Goal: Task Accomplishment & Management: Complete application form

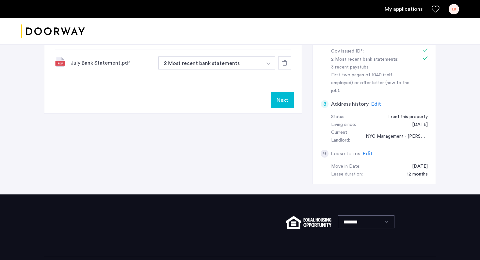
scroll to position [196, 0]
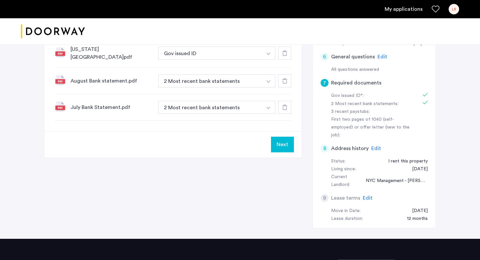
click at [280, 140] on button "Next" at bounding box center [282, 145] width 23 height 16
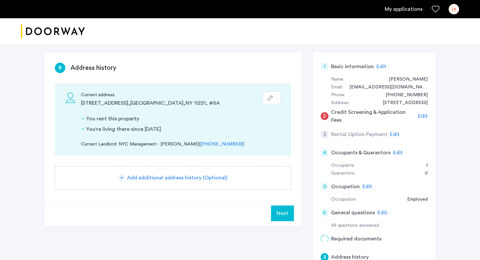
scroll to position [43, 0]
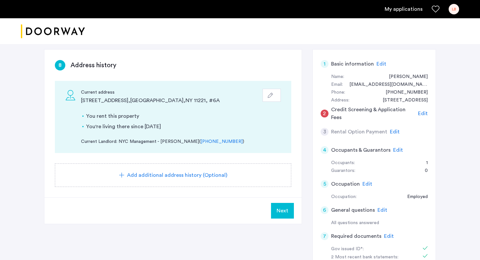
click at [287, 211] on span "Next" at bounding box center [283, 211] width 12 height 8
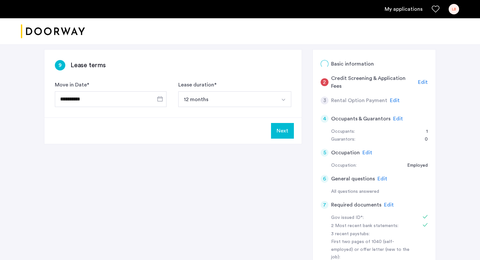
scroll to position [0, 0]
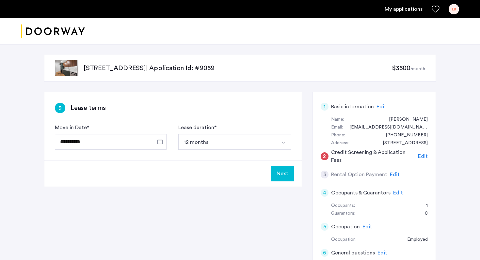
click at [289, 179] on button "Next" at bounding box center [282, 174] width 23 height 16
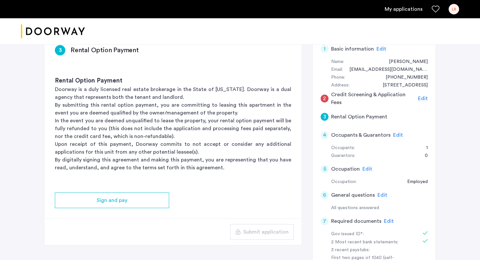
scroll to position [55, 0]
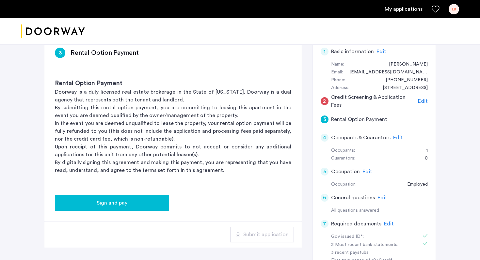
click at [123, 201] on span "Sign and pay" at bounding box center [112, 203] width 31 height 8
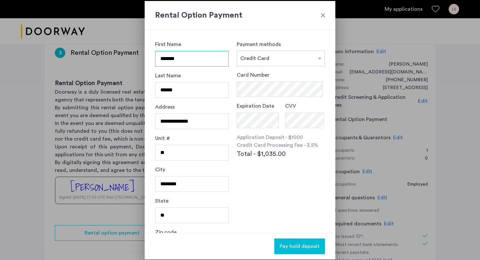
scroll to position [27, 0]
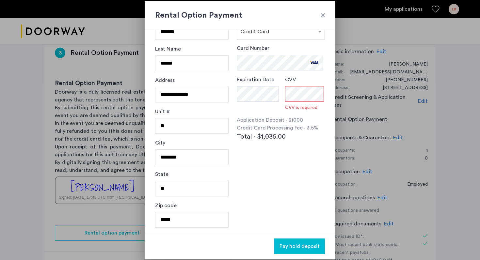
click at [324, 15] on div at bounding box center [323, 15] width 7 height 7
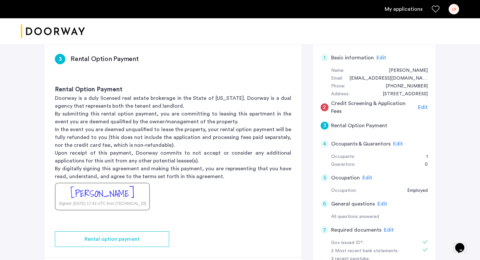
scroll to position [45, 0]
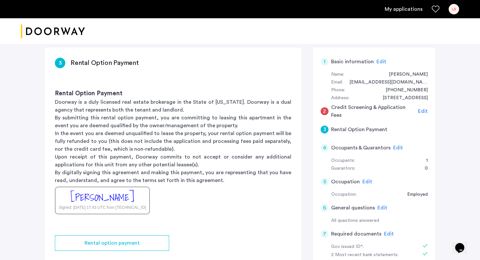
click at [183, 115] on p "By submitting this rental option payment, you are committing to leasing this ap…" at bounding box center [173, 122] width 237 height 16
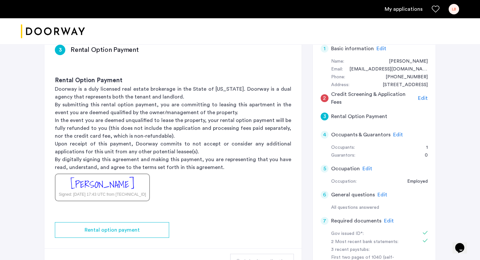
scroll to position [59, 0]
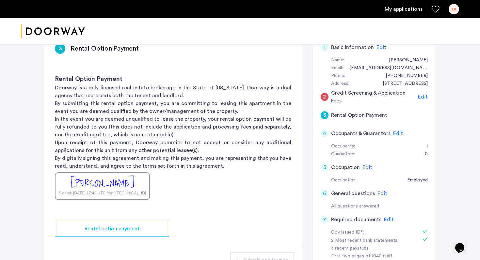
click at [357, 115] on h5 "Rental Option Payment" at bounding box center [359, 115] width 56 height 8
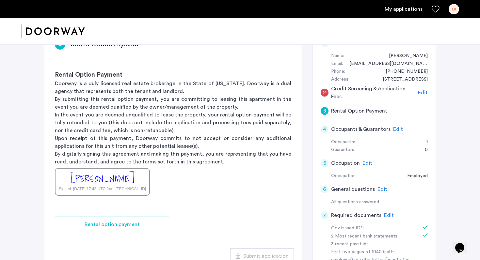
scroll to position [54, 0]
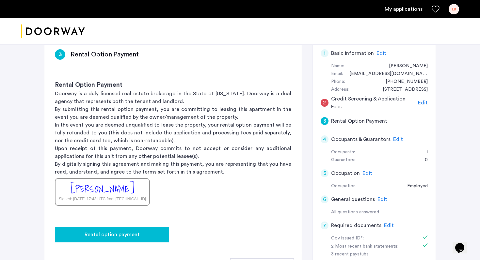
click at [123, 239] on button "Rental option payment" at bounding box center [112, 235] width 114 height 16
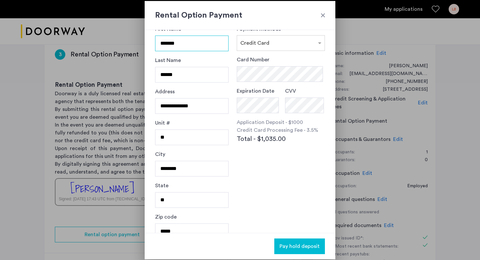
scroll to position [0, 0]
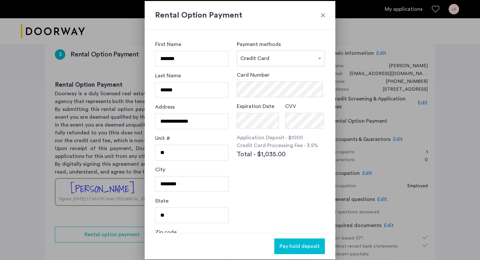
click at [325, 13] on div at bounding box center [323, 15] width 7 height 7
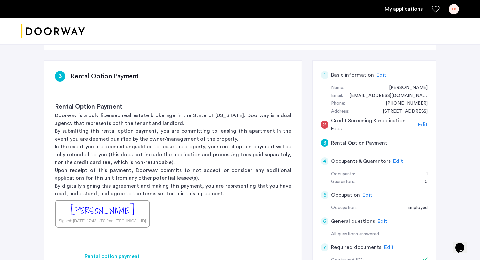
scroll to position [31, 0]
click at [274, 88] on app-rental-option-payment "3 Rental Option Payment Rental Option Payment Doorway is a duly licensed real e…" at bounding box center [173, 181] width 258 height 241
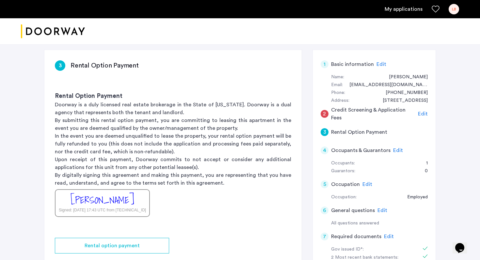
scroll to position [36, 0]
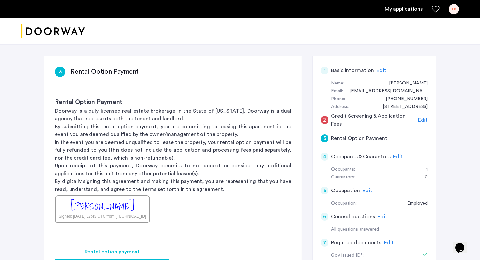
click at [301, 79] on app-rental-option-payment "3 Rental Option Payment Rental Option Payment Doorway is a duly licensed real e…" at bounding box center [173, 176] width 258 height 241
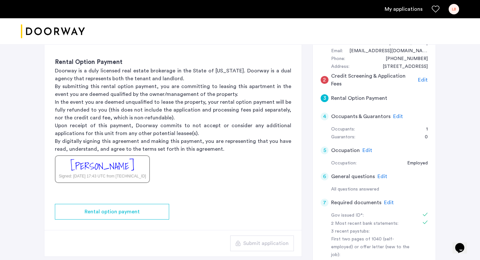
scroll to position [74, 0]
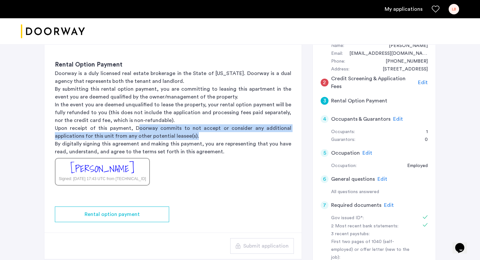
drag, startPoint x: 139, startPoint y: 128, endPoint x: 193, endPoint y: 134, distance: 55.2
click at [193, 134] on p "Upon receipt of this payment, Doorway commits to not accept or consider any add…" at bounding box center [173, 133] width 237 height 16
click at [204, 135] on p "Upon receipt of this payment, Doorway commits to not accept or consider any add…" at bounding box center [173, 133] width 237 height 16
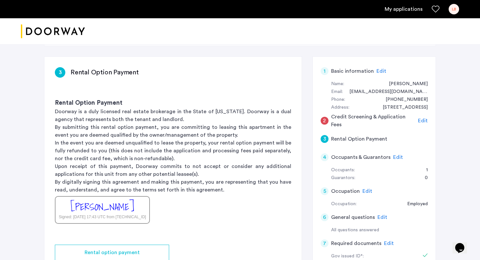
scroll to position [0, 0]
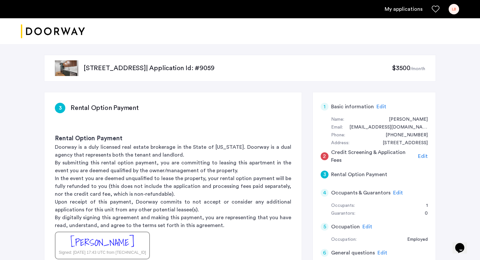
click at [411, 13] on ul "My applications LB" at bounding box center [240, 9] width 439 height 10
click at [436, 10] on icon "Favorites" at bounding box center [436, 9] width 8 height 8
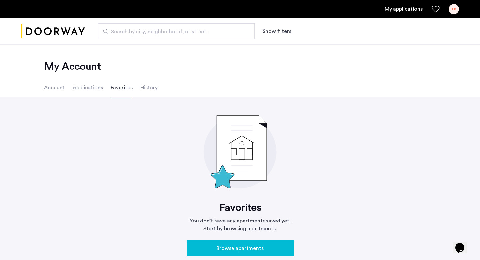
click at [85, 96] on li "Applications" at bounding box center [88, 88] width 30 height 18
